Goal: Transaction & Acquisition: Purchase product/service

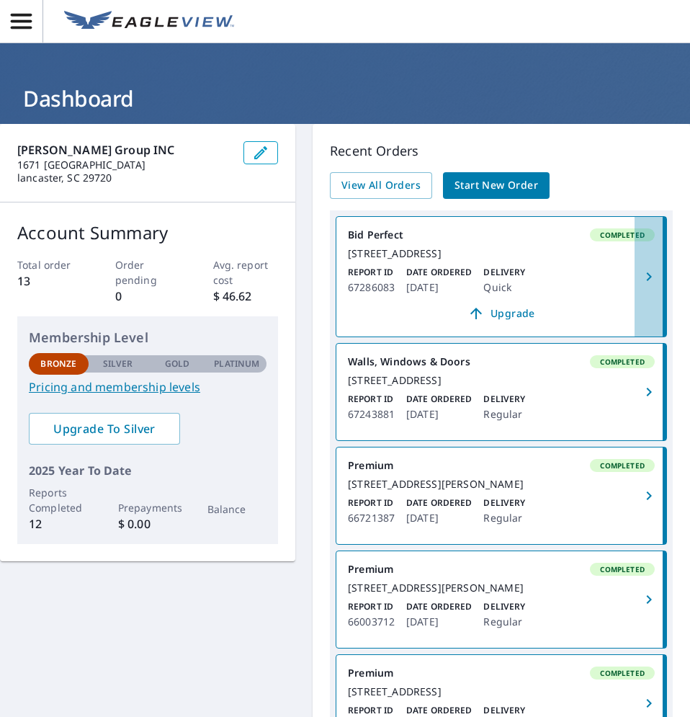
click at [640, 284] on icon "button" at bounding box center [648, 276] width 17 height 17
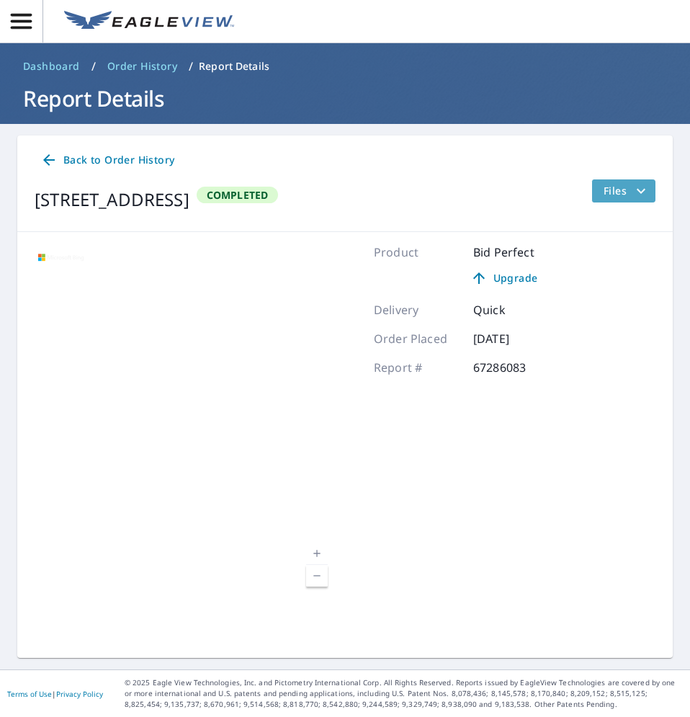
click at [608, 191] on span "Files" at bounding box center [626, 190] width 46 height 17
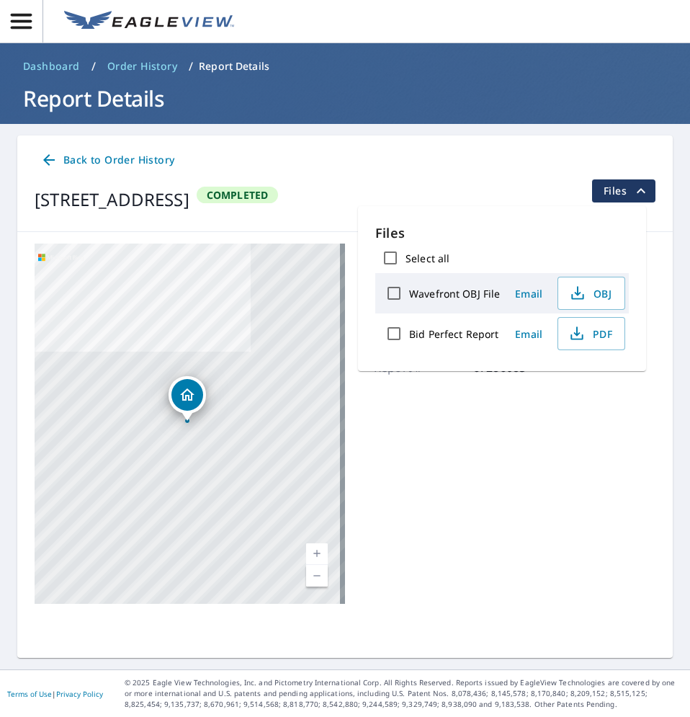
click at [624, 186] on span "Files" at bounding box center [626, 190] width 46 height 17
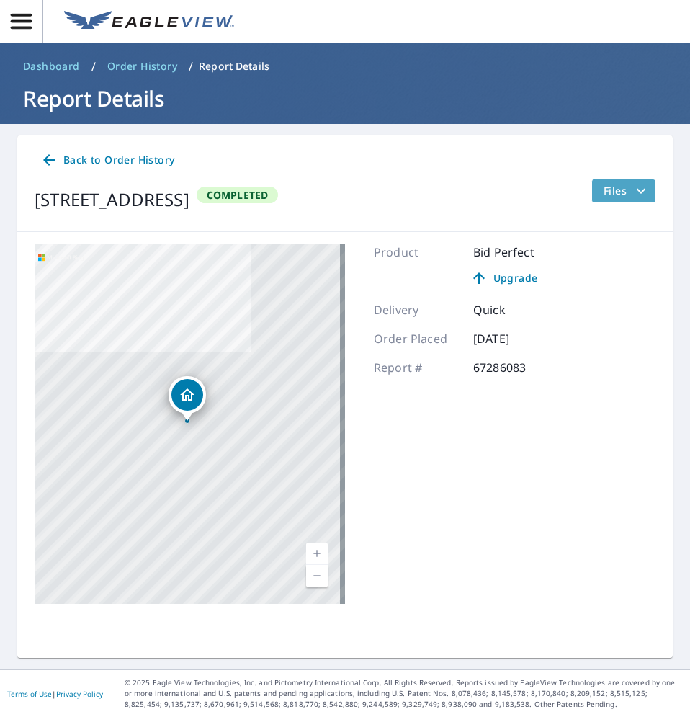
click at [620, 192] on span "Files" at bounding box center [626, 190] width 46 height 17
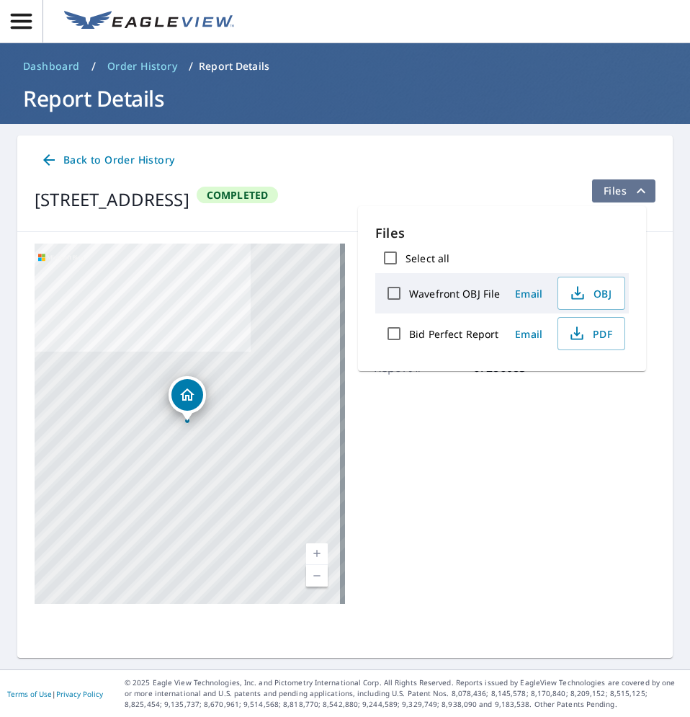
click at [619, 195] on span "Files" at bounding box center [626, 190] width 46 height 17
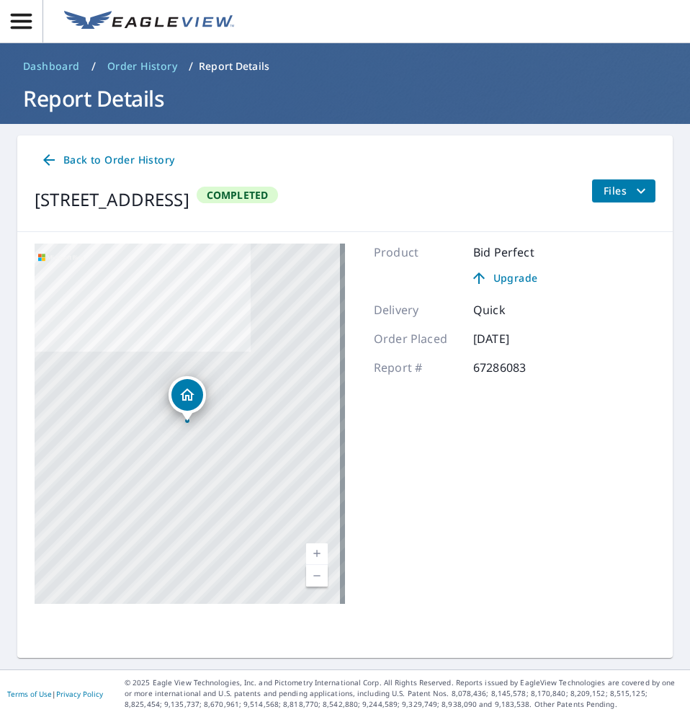
click at [119, 161] on span "Back to Order History" at bounding box center [107, 160] width 134 height 18
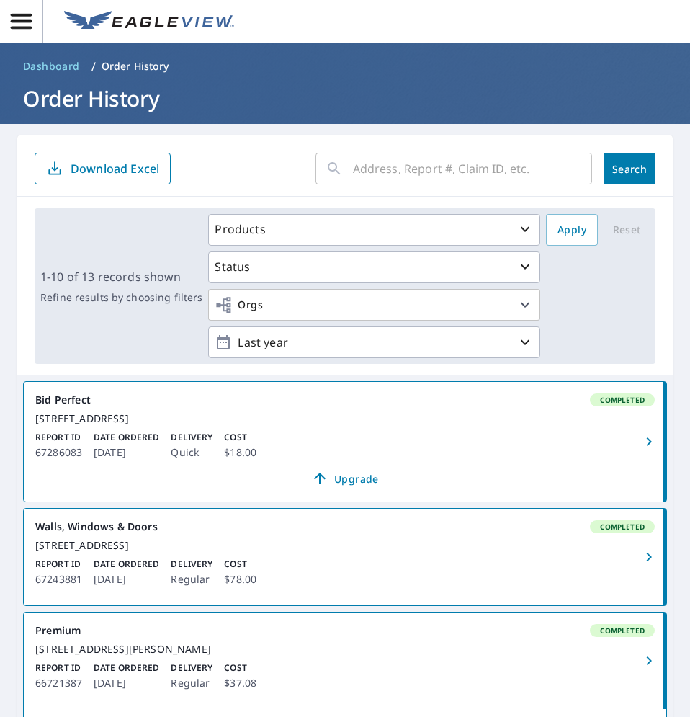
click at [205, 423] on div "[STREET_ADDRESS]" at bounding box center [344, 418] width 619 height 13
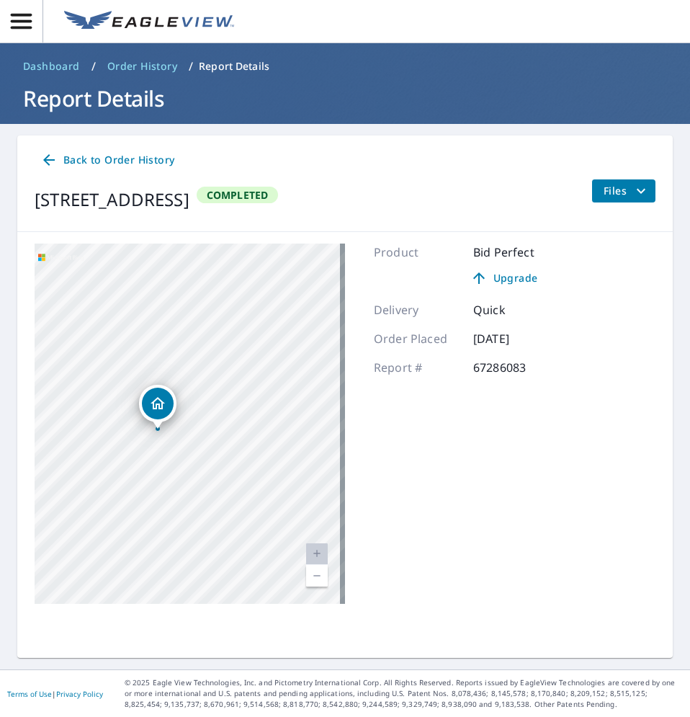
click at [113, 158] on span "Back to Order History" at bounding box center [107, 160] width 134 height 18
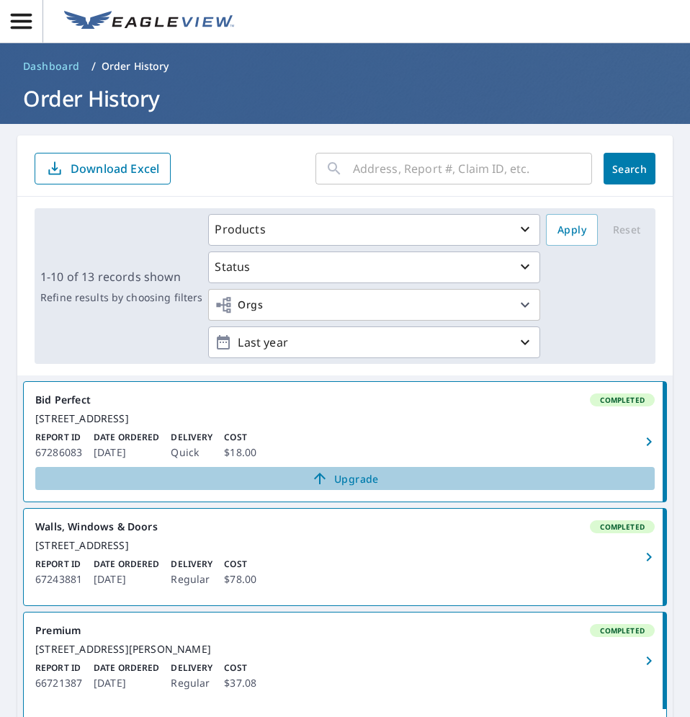
click at [353, 484] on span "Upgrade" at bounding box center [345, 478] width 602 height 17
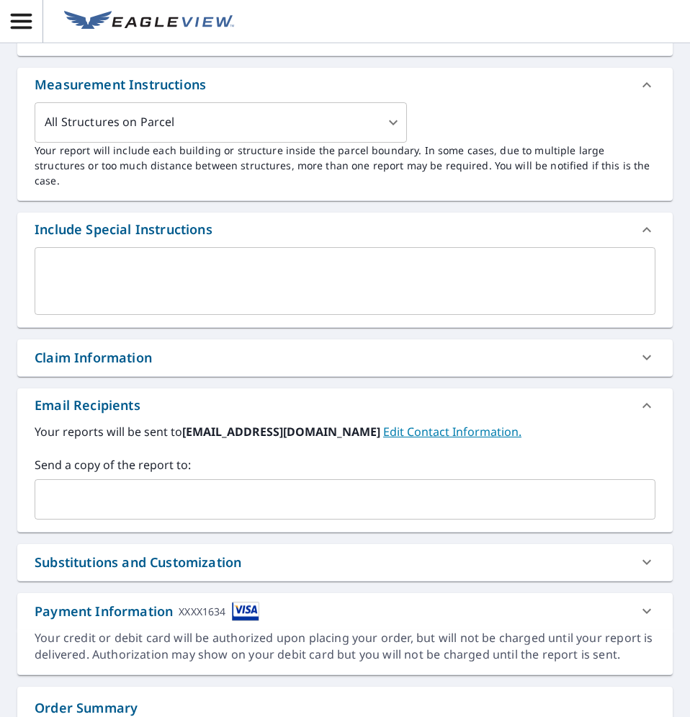
scroll to position [360, 0]
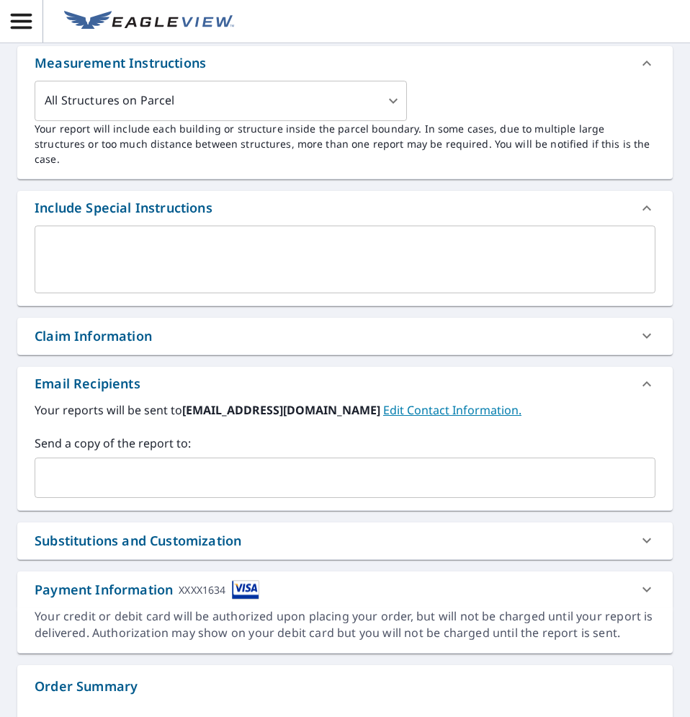
click at [179, 326] on div "Claim Information" at bounding box center [332, 335] width 595 height 19
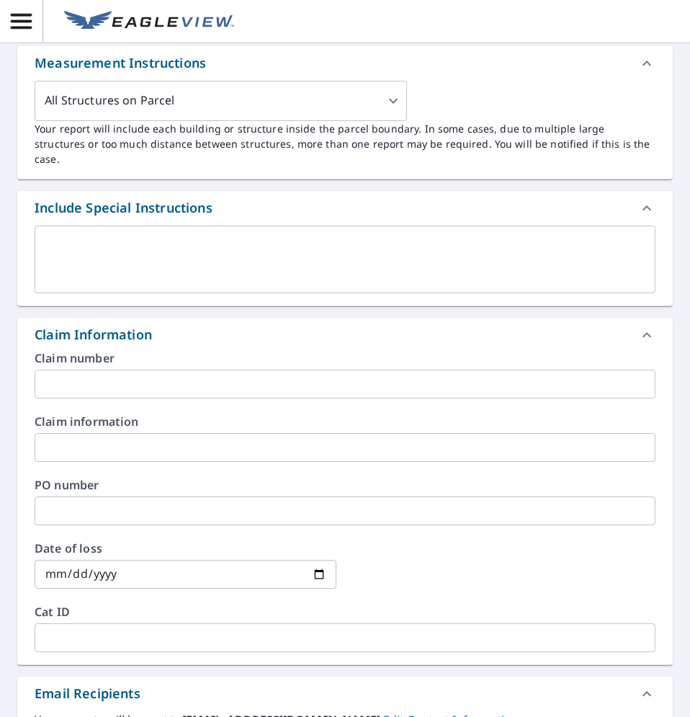
click at [152, 327] on div "Claim Information" at bounding box center [332, 334] width 595 height 19
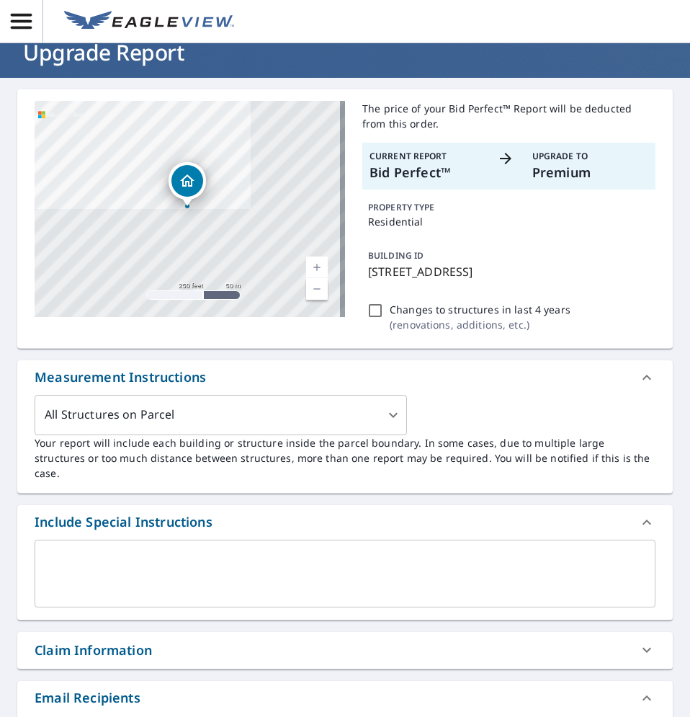
scroll to position [0, 0]
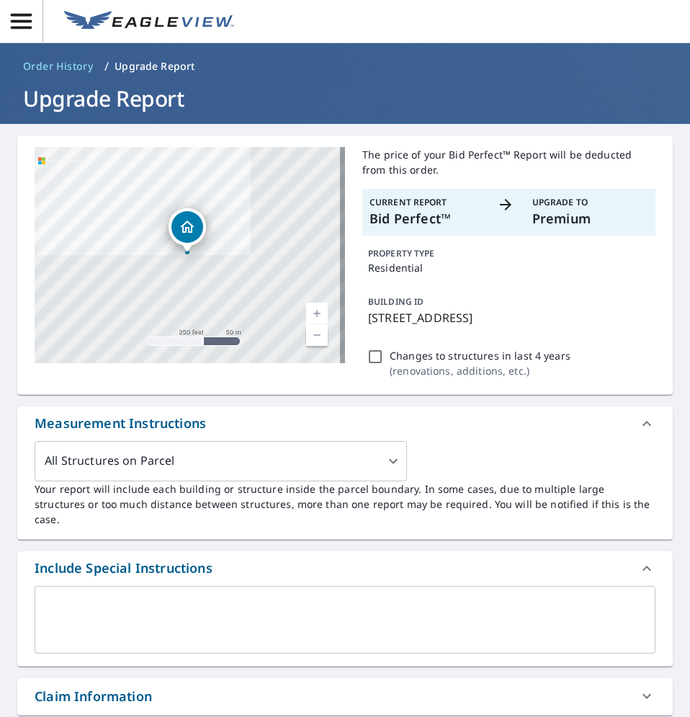
click at [504, 201] on icon at bounding box center [505, 204] width 17 height 17
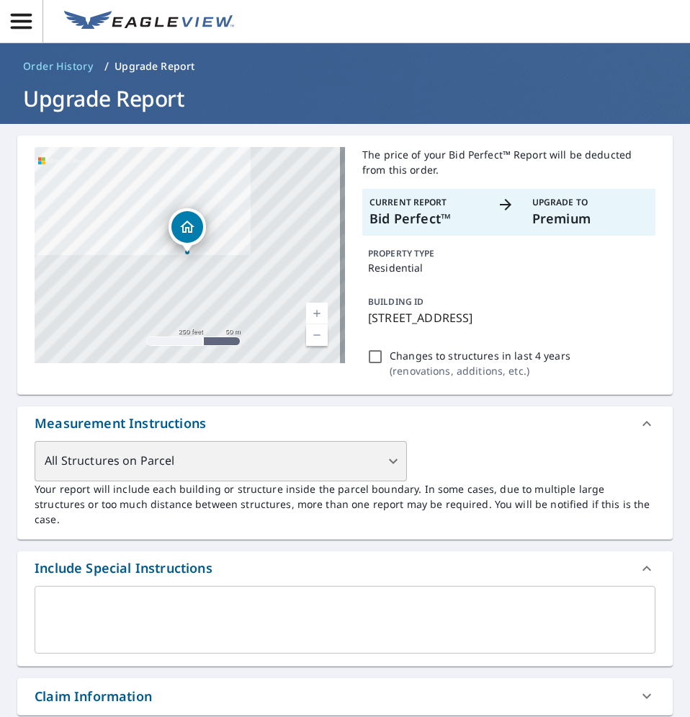
click at [385, 460] on div "All Structures on Parcel" at bounding box center [221, 461] width 372 height 40
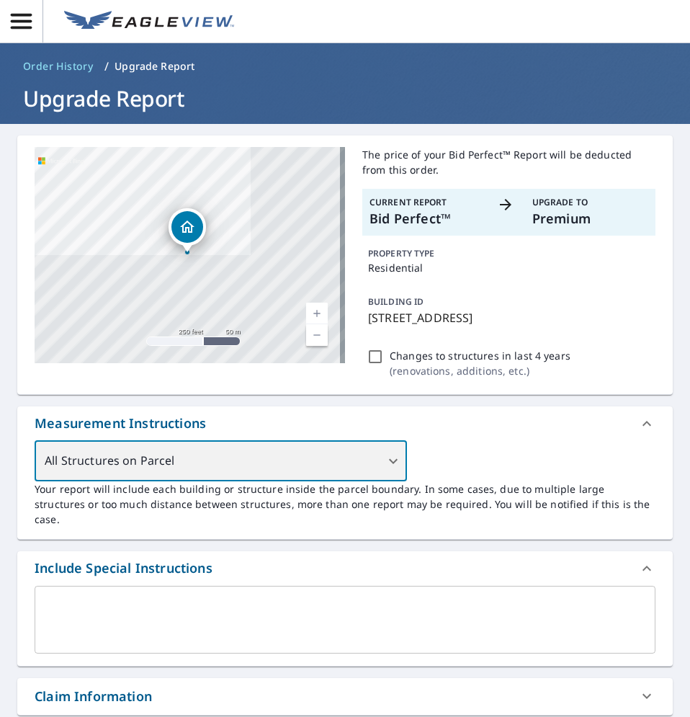
click at [386, 465] on div "All Structures on Parcel" at bounding box center [221, 461] width 372 height 40
click at [386, 456] on div "All Structures on Parcel" at bounding box center [221, 461] width 372 height 40
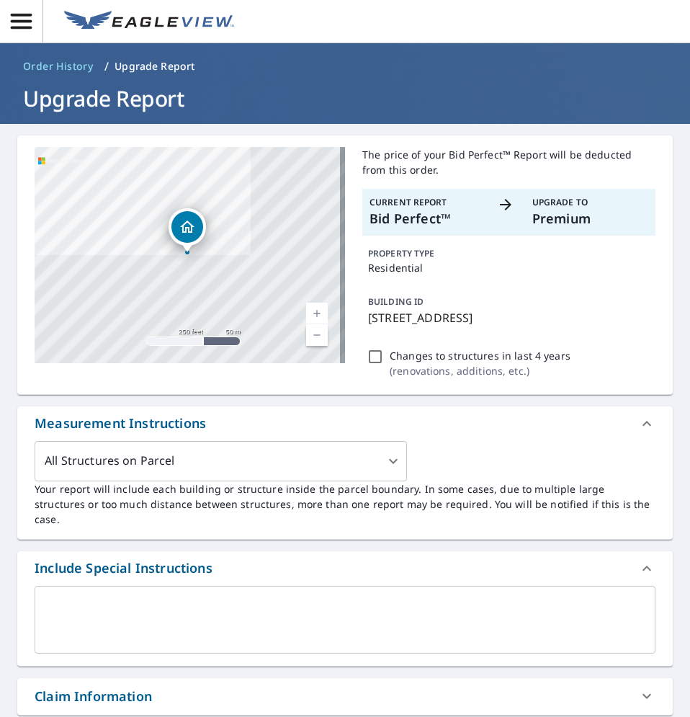
click at [497, 205] on icon at bounding box center [505, 204] width 17 height 17
checkbox input "true"
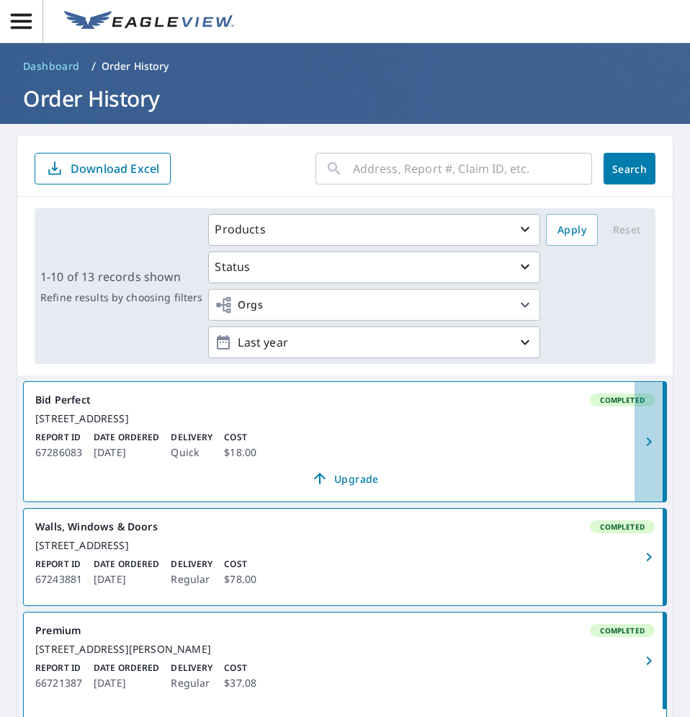
click at [640, 450] on icon "button" at bounding box center [648, 441] width 17 height 17
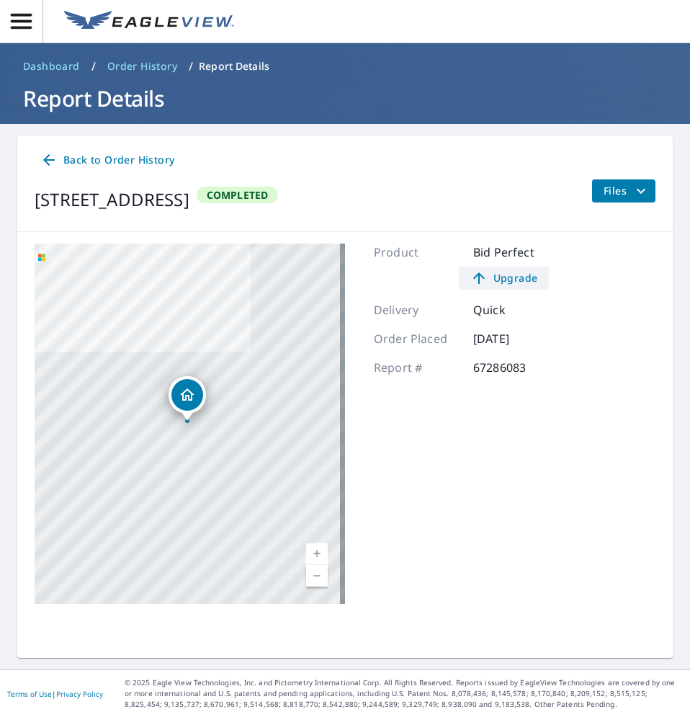
click at [499, 279] on span "Upgrade" at bounding box center [503, 277] width 73 height 17
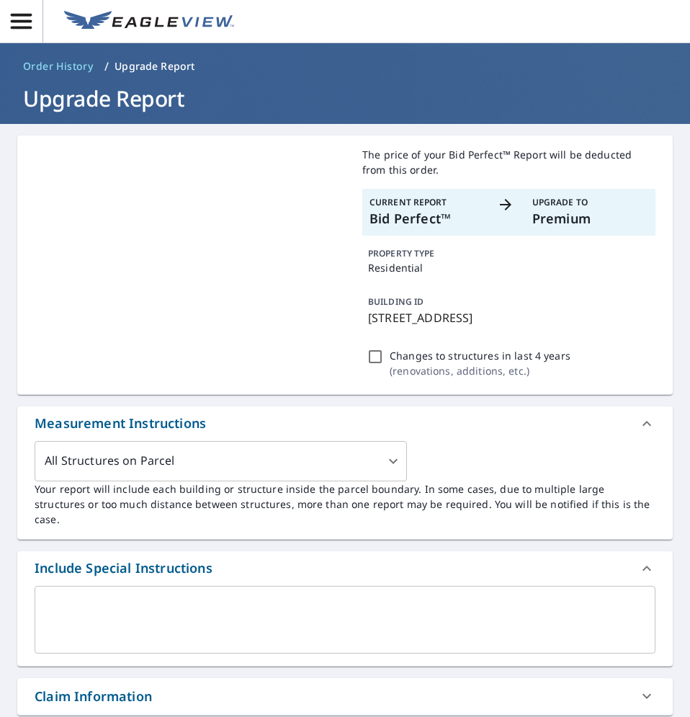
checkbox input "true"
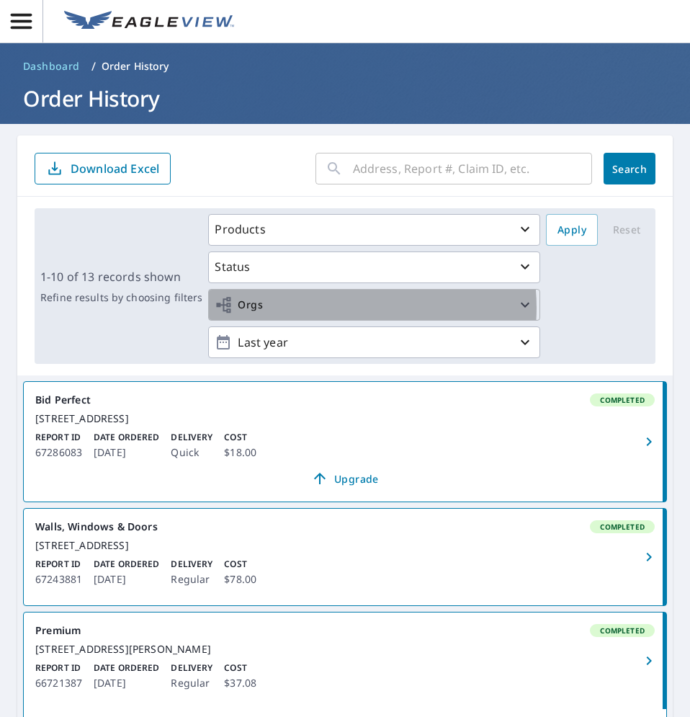
click at [320, 307] on span "Orgs" at bounding box center [374, 305] width 319 height 18
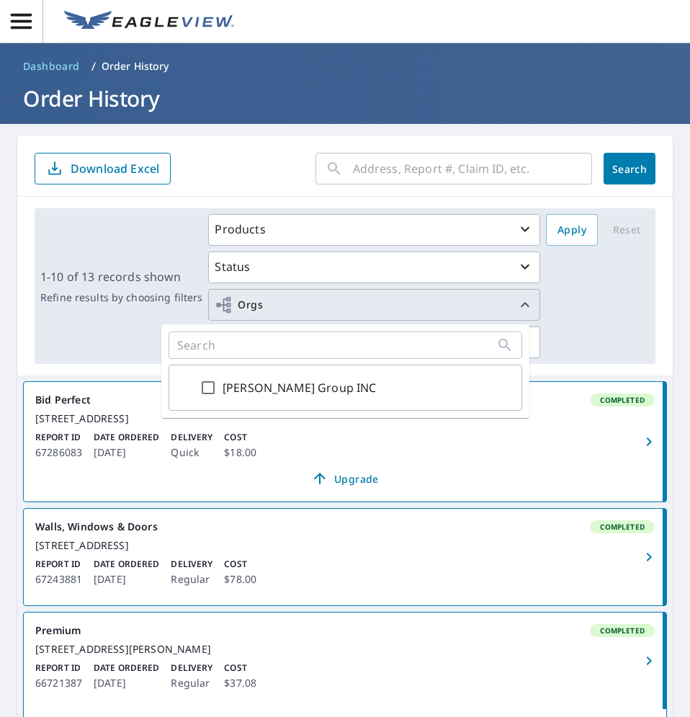
drag, startPoint x: 322, startPoint y: 309, endPoint x: 323, endPoint y: 316, distance: 7.2
click at [322, 310] on span "Orgs" at bounding box center [374, 305] width 319 height 18
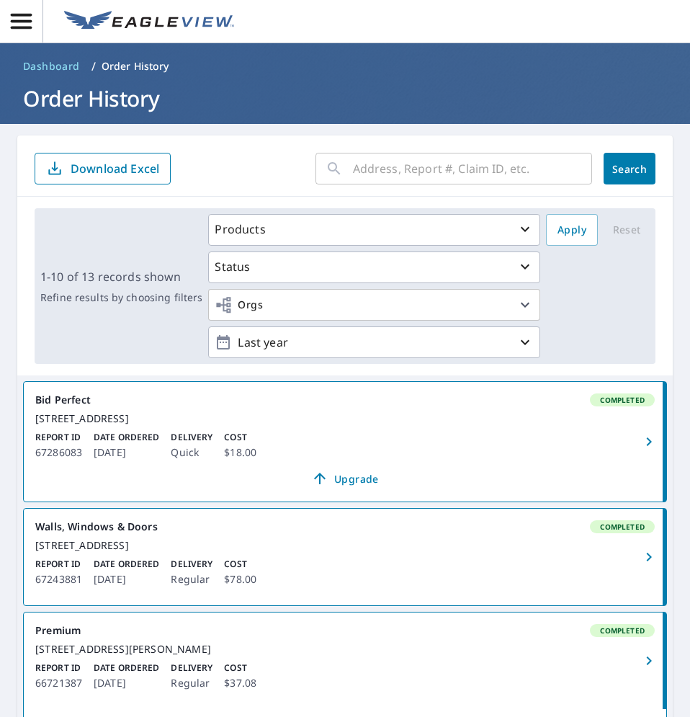
click at [640, 449] on icon "button" at bounding box center [648, 441] width 17 height 17
